Goal: Check status: Check status

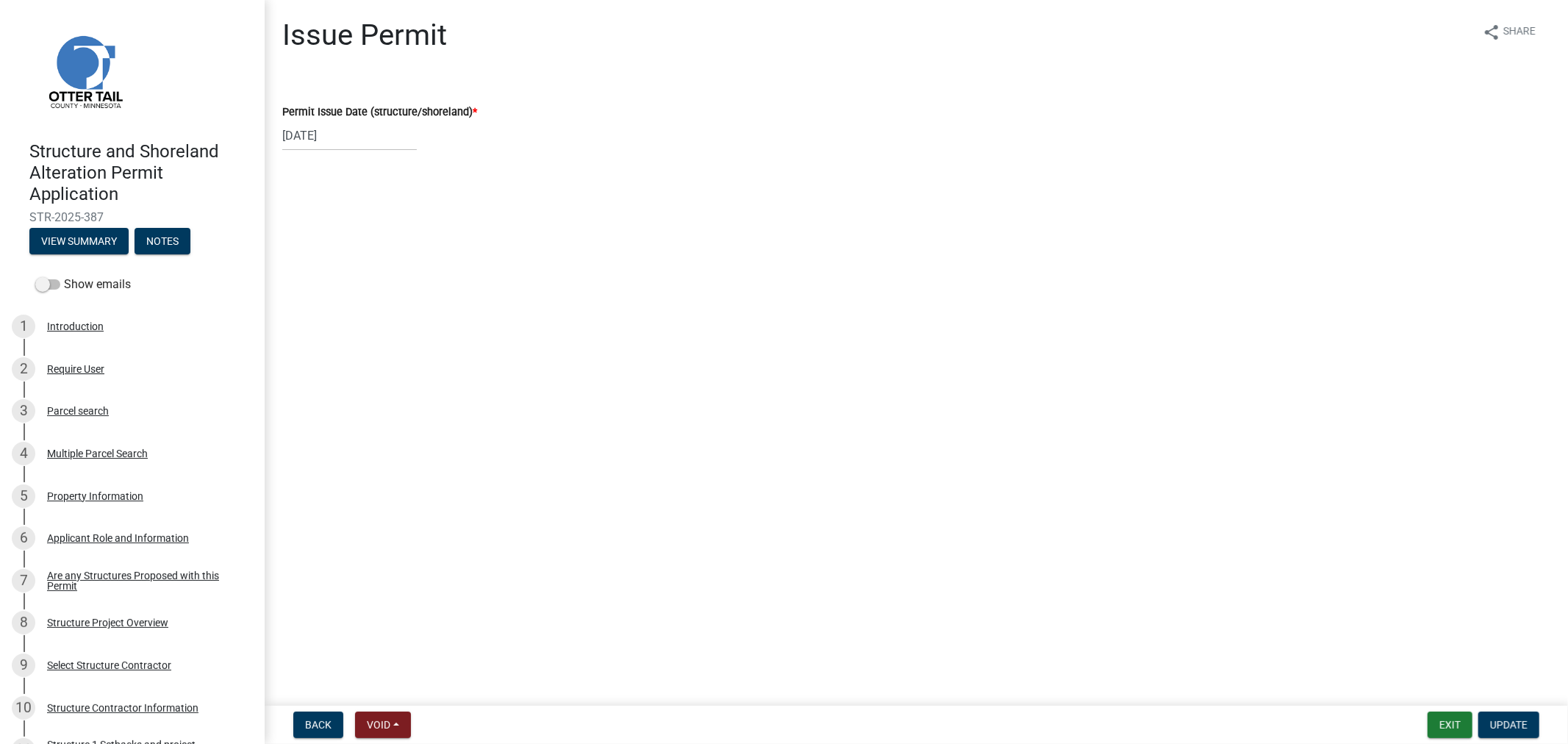
scroll to position [1297, 0]
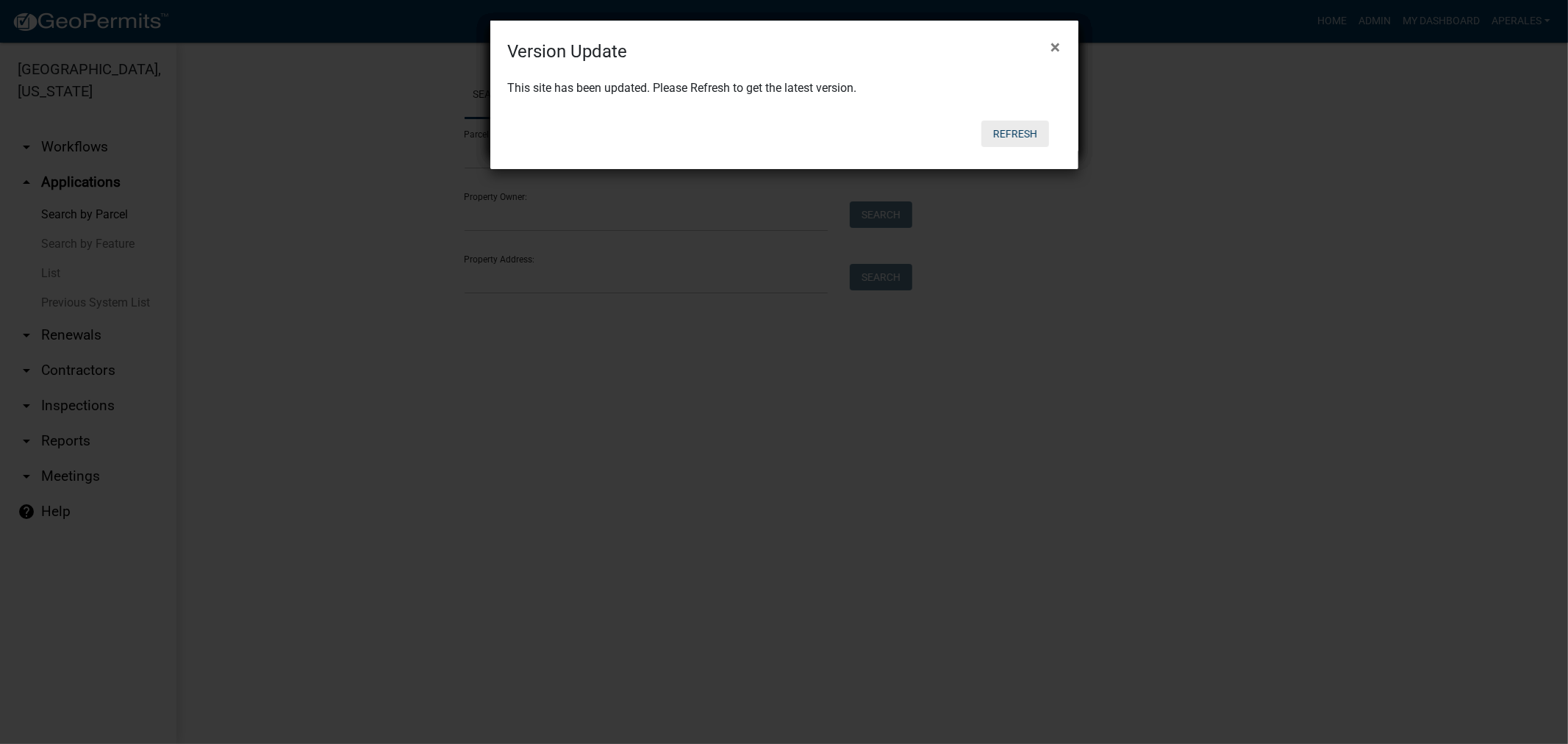
click at [1003, 135] on button "Refresh" at bounding box center [1015, 134] width 68 height 27
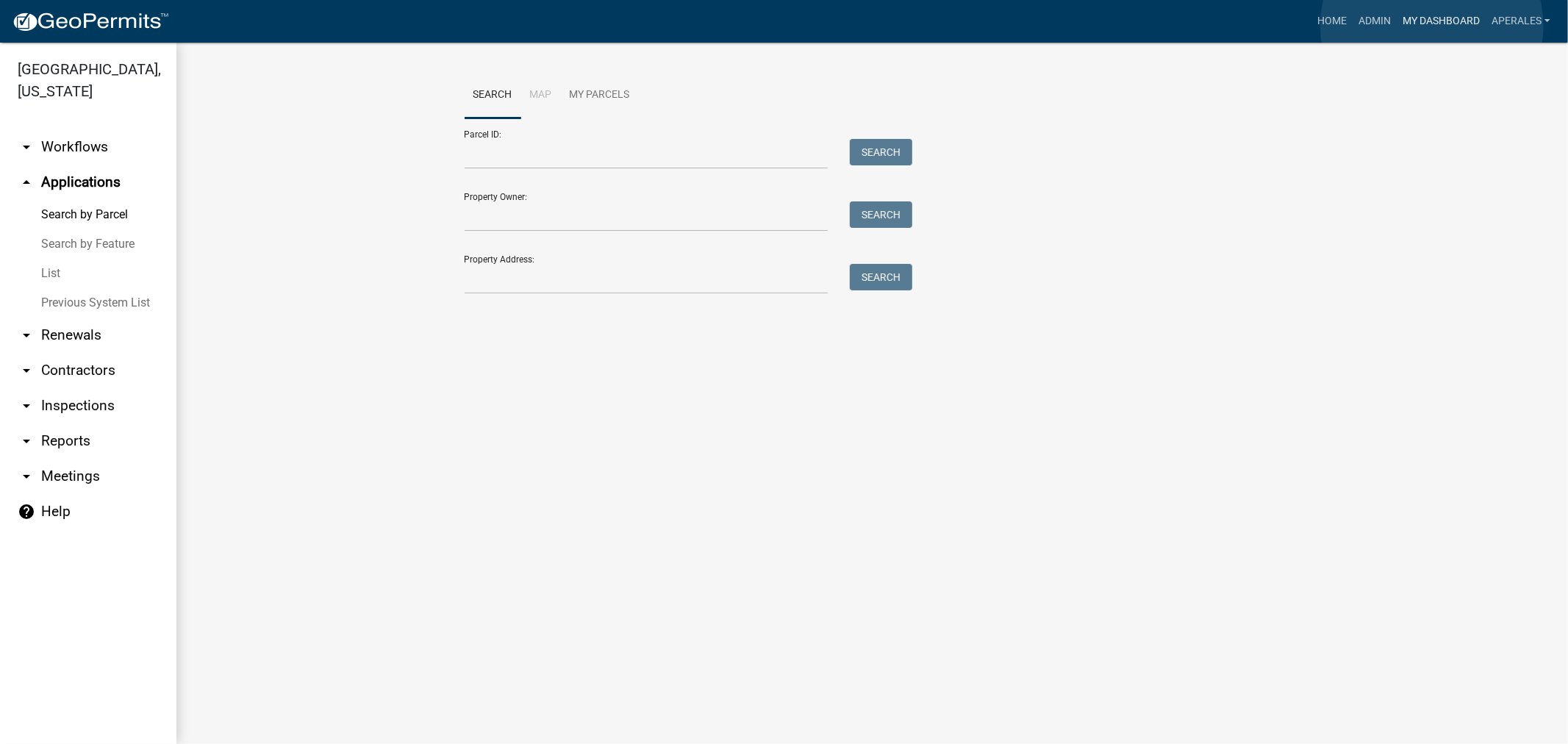
click at [1432, 26] on link "My Dashboard" at bounding box center [1441, 21] width 89 height 28
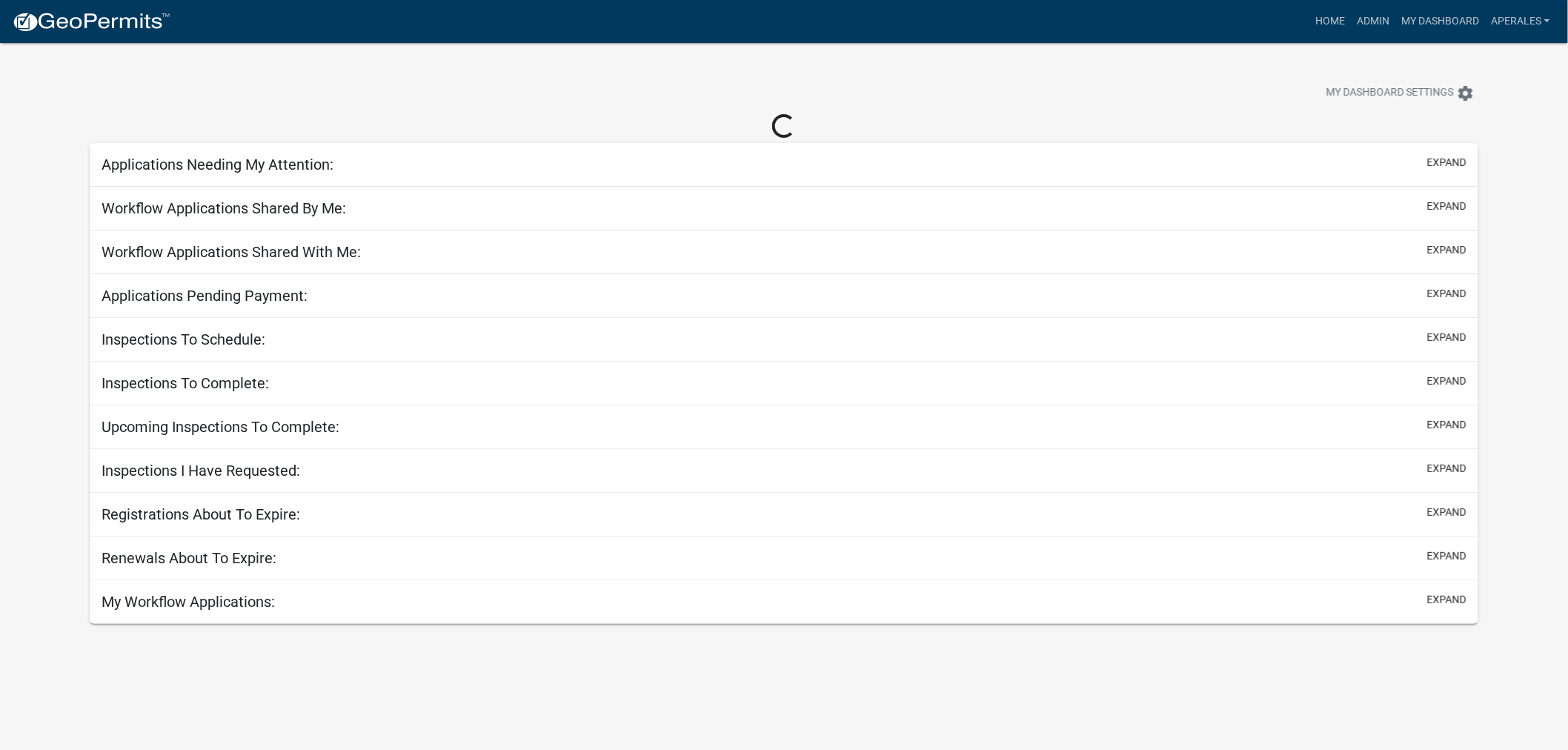
select select "3: 100"
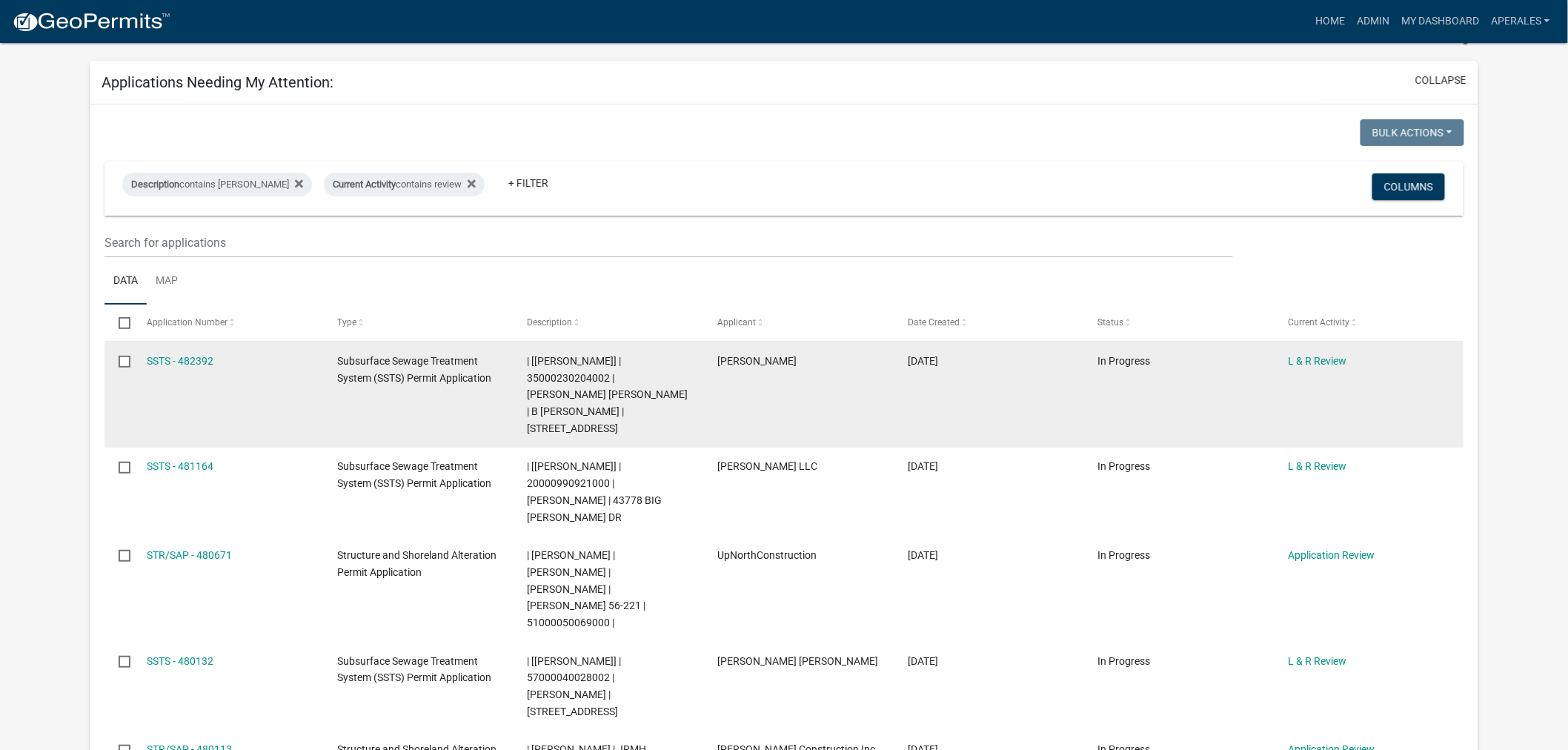
scroll to position [83, 0]
